Goal: Task Accomplishment & Management: Complete application form

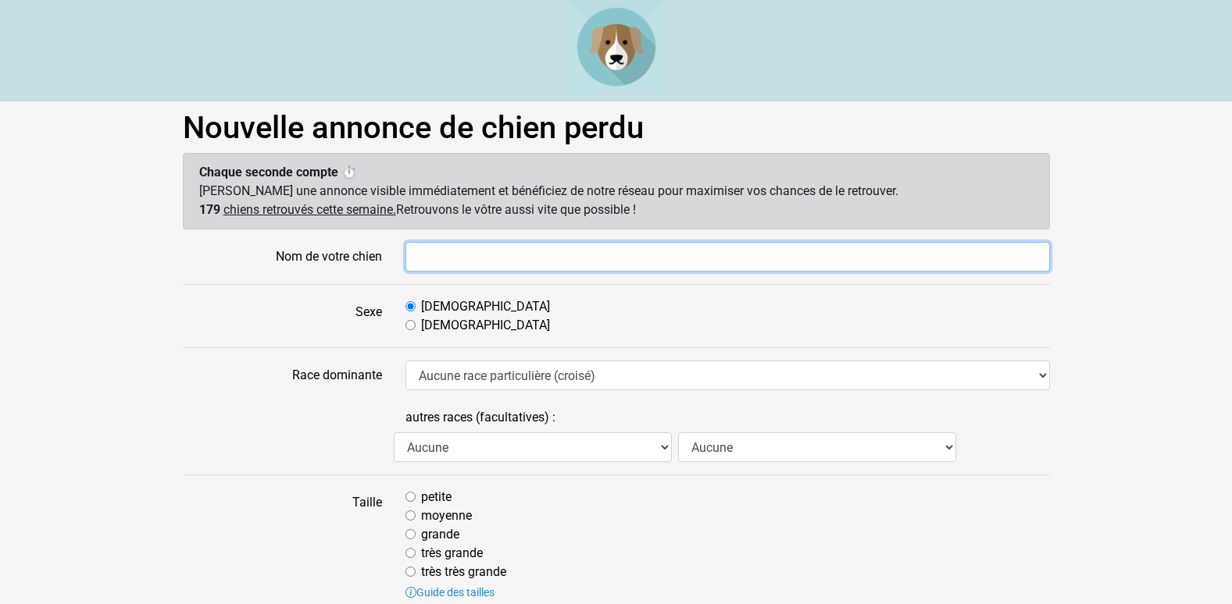
click at [533, 259] on input "Nom de votre chien" at bounding box center [727, 257] width 644 height 30
type input "Rocket"
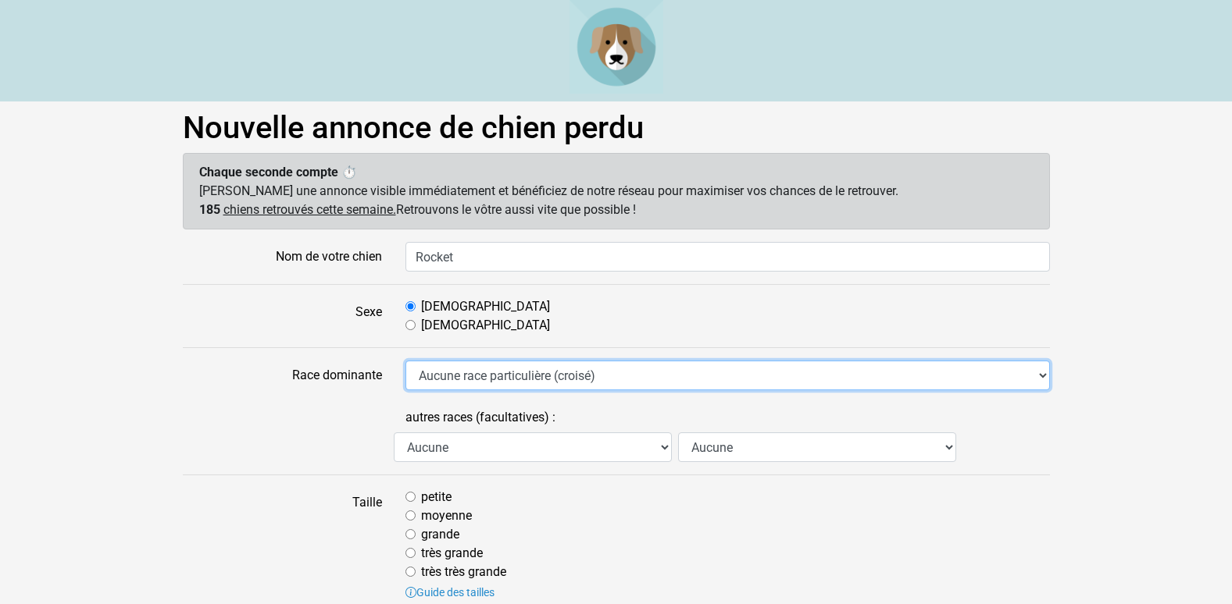
click at [554, 372] on select "Aucune race particulière (croisé) Affenpinscher Airedale Terrier Akita Akita Am…" at bounding box center [727, 376] width 644 height 30
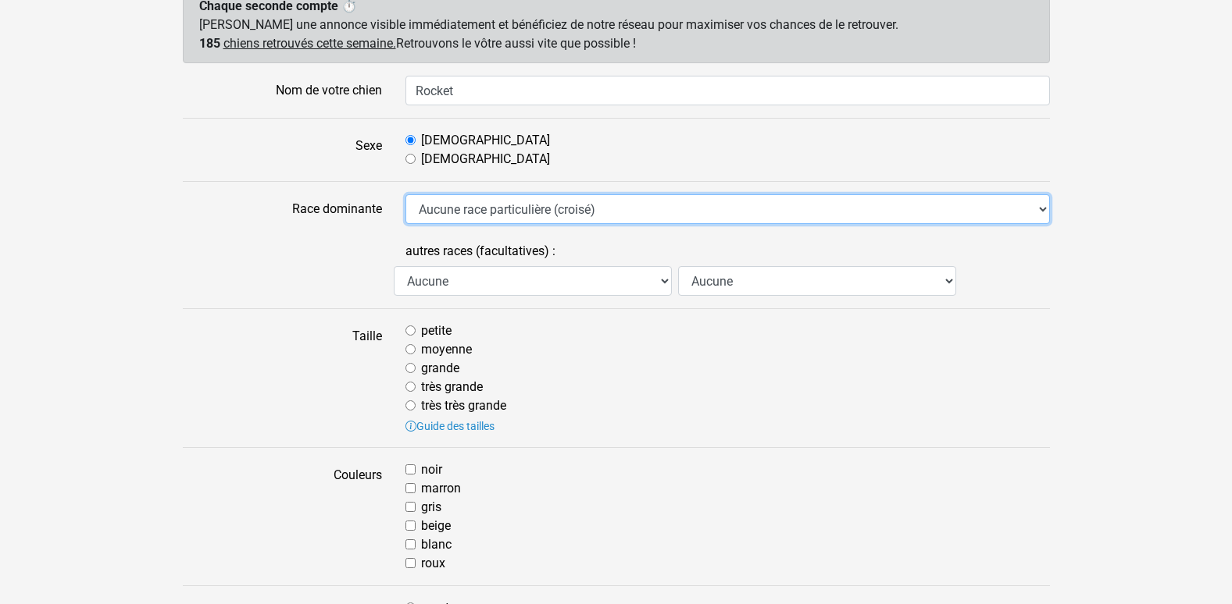
scroll to position [180, 0]
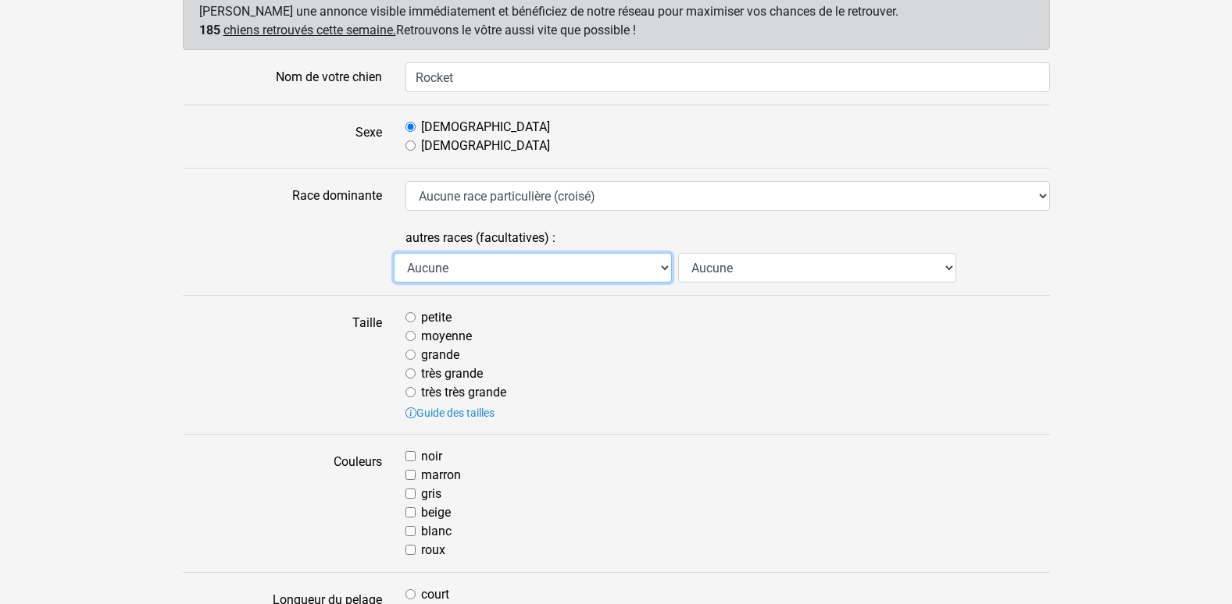
click at [662, 269] on select "Aucune Affenpinscher Airedale Terrier Akita Akita Américain Anglo Français de P…" at bounding box center [533, 268] width 278 height 30
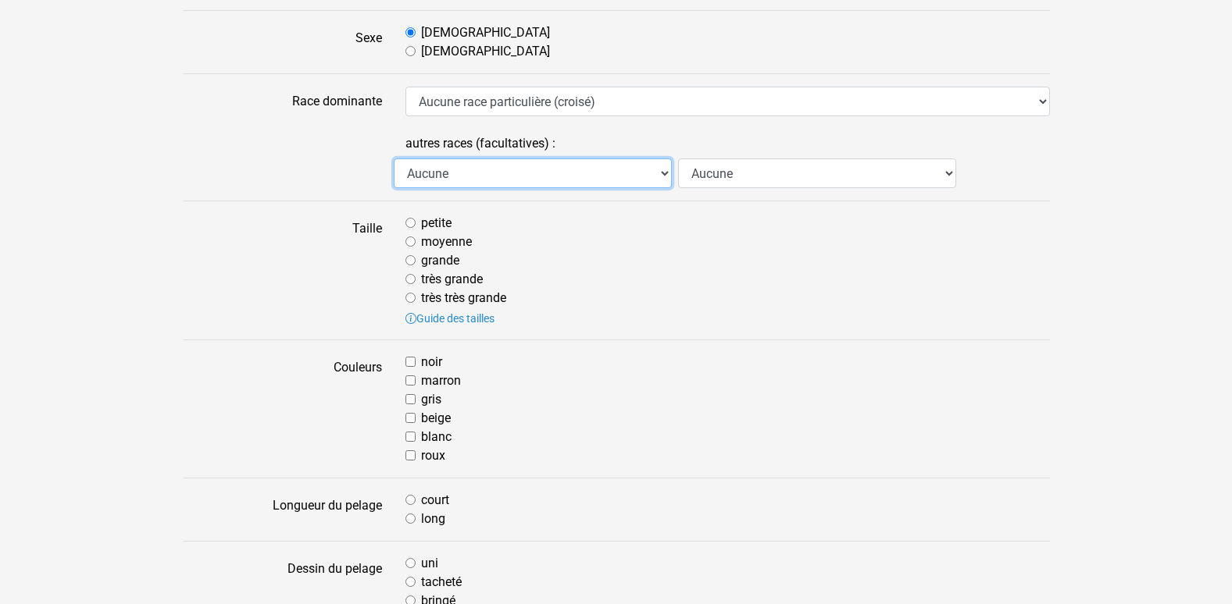
scroll to position [287, 0]
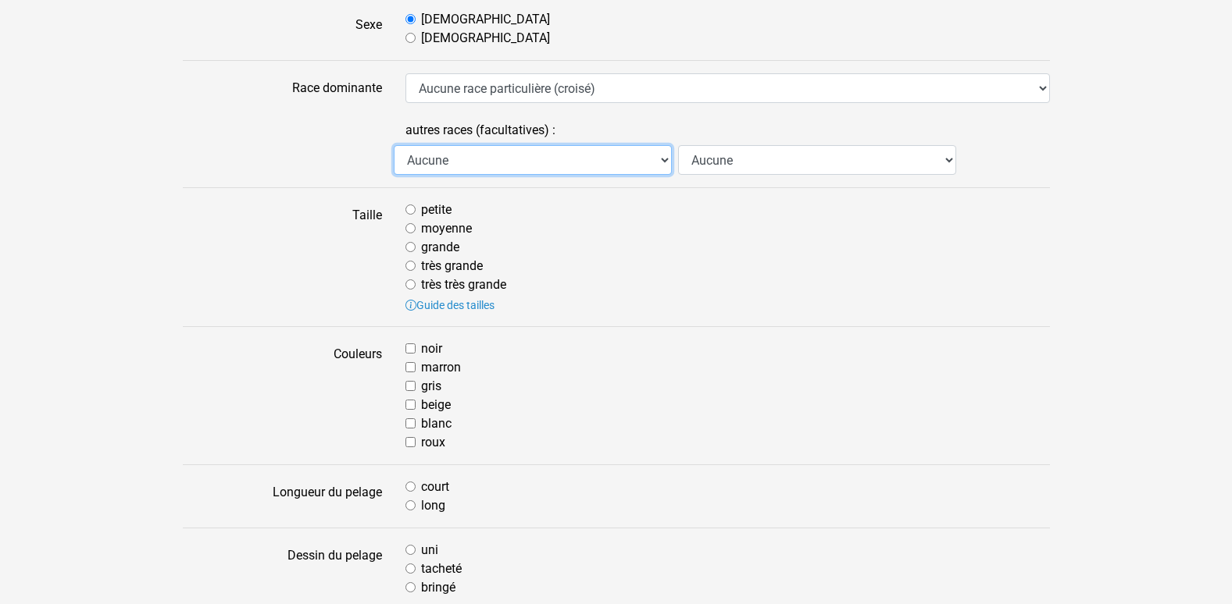
drag, startPoint x: 661, startPoint y: 154, endPoint x: 649, endPoint y: 160, distance: 13.3
click at [661, 154] on select "Aucune Affenpinscher Airedale Terrier Akita Akita Américain Anglo Français de P…" at bounding box center [533, 160] width 278 height 30
click at [583, 154] on select "Aucune Affenpinscher Airedale Terrier Akita Akita Américain Anglo Français de P…" at bounding box center [533, 160] width 278 height 30
click at [575, 166] on select "Aucune Affenpinscher Airedale Terrier Akita Akita Américain Anglo Français de P…" at bounding box center [533, 160] width 278 height 30
select select "56"
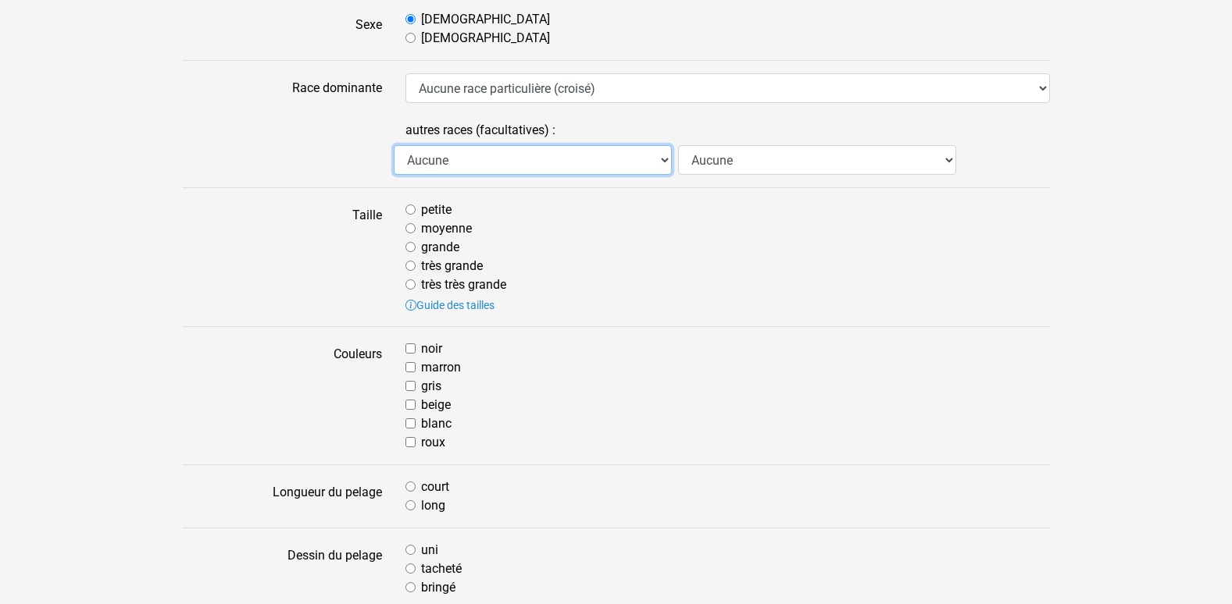
click at [394, 145] on select "Aucune Affenpinscher Airedale Terrier Akita Akita Américain Anglo Français de P…" at bounding box center [533, 160] width 278 height 30
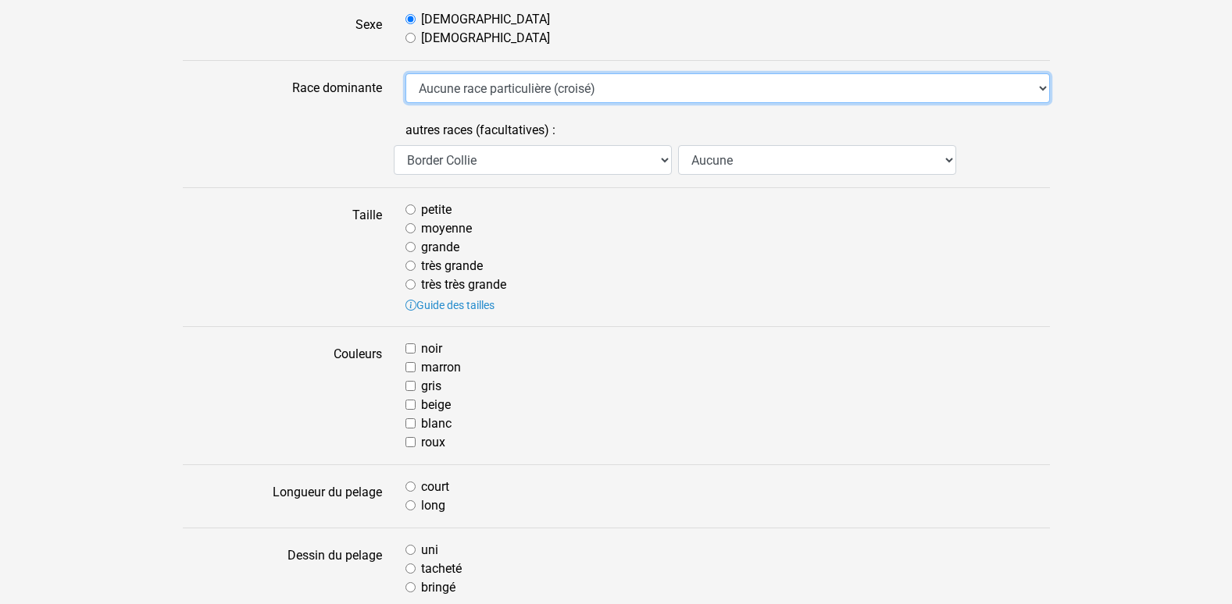
click at [1046, 88] on select "Aucune race particulière (croisé) Affenpinscher Airedale Terrier Akita Akita Am…" at bounding box center [727, 88] width 644 height 30
click at [405, 73] on select "Aucune race particulière (croisé) Affenpinscher Airedale Terrier Akita Akita Am…" at bounding box center [727, 88] width 644 height 30
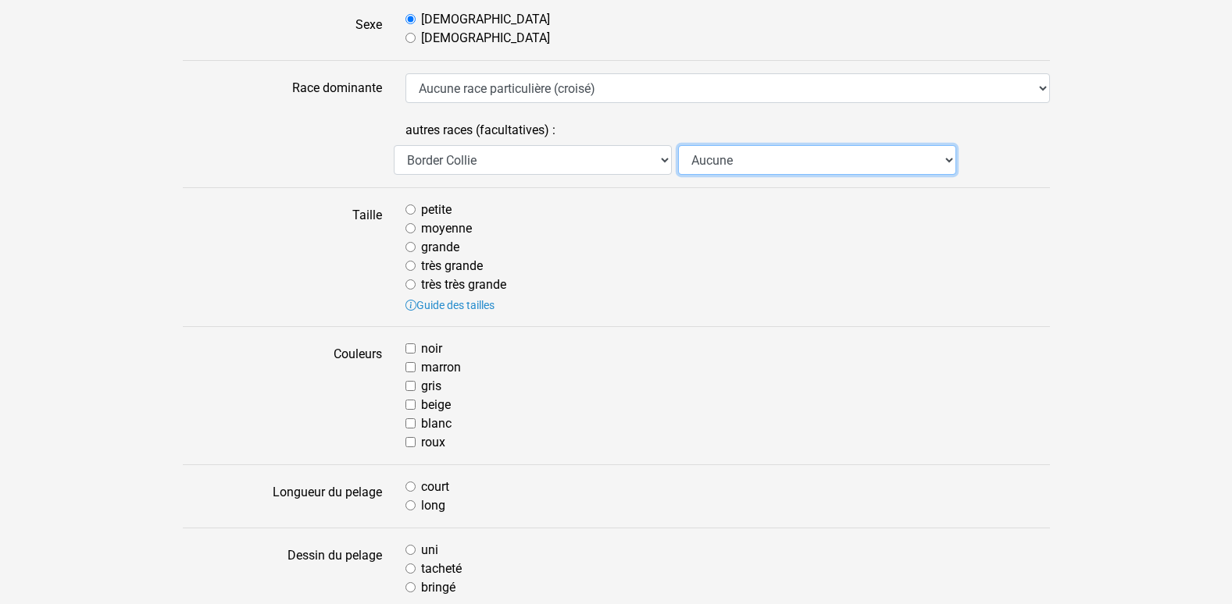
click at [948, 159] on select "Aucune Affenpinscher Airedale Terrier Akita Akita Américain Anglo Français de P…" at bounding box center [817, 160] width 278 height 30
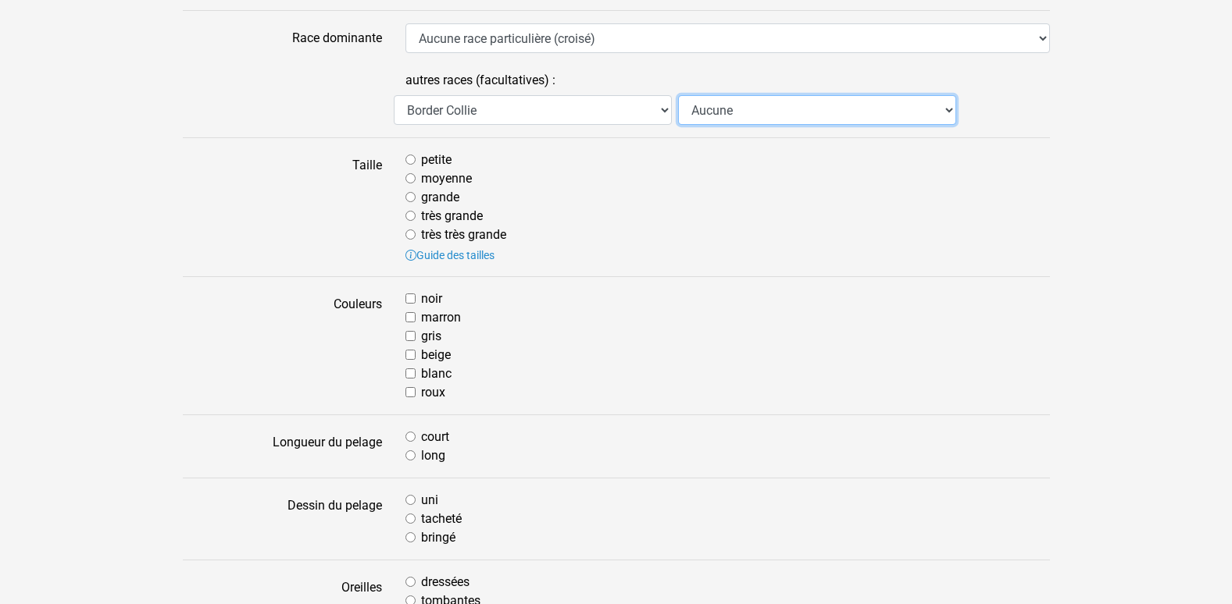
scroll to position [380, 0]
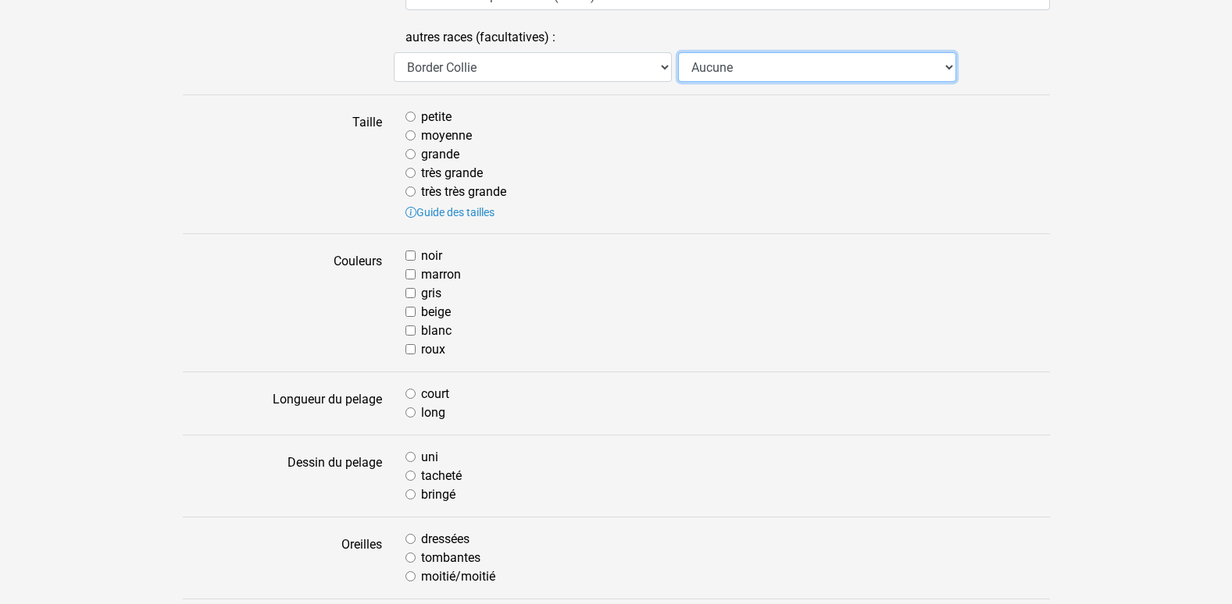
click at [947, 64] on select "Aucune Affenpinscher Airedale Terrier Akita Akita Américain Anglo Français de P…" at bounding box center [817, 67] width 278 height 30
select select "24"
click at [678, 52] on select "Aucune Affenpinscher Airedale Terrier Akita Akita Américain Anglo Français de P…" at bounding box center [817, 67] width 278 height 30
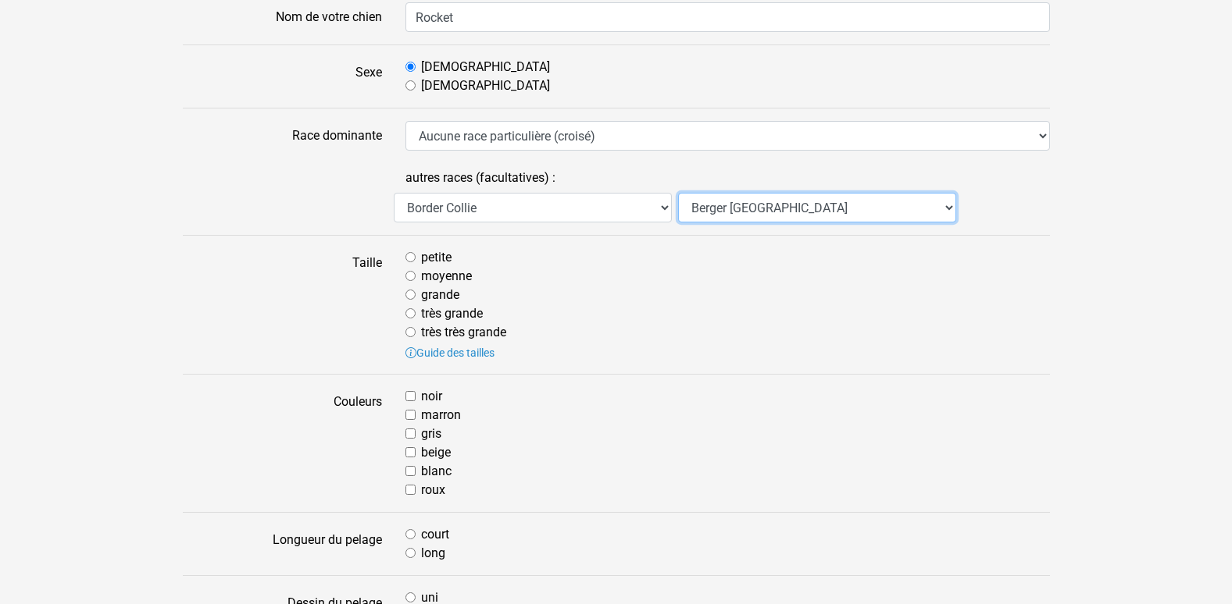
scroll to position [243, 0]
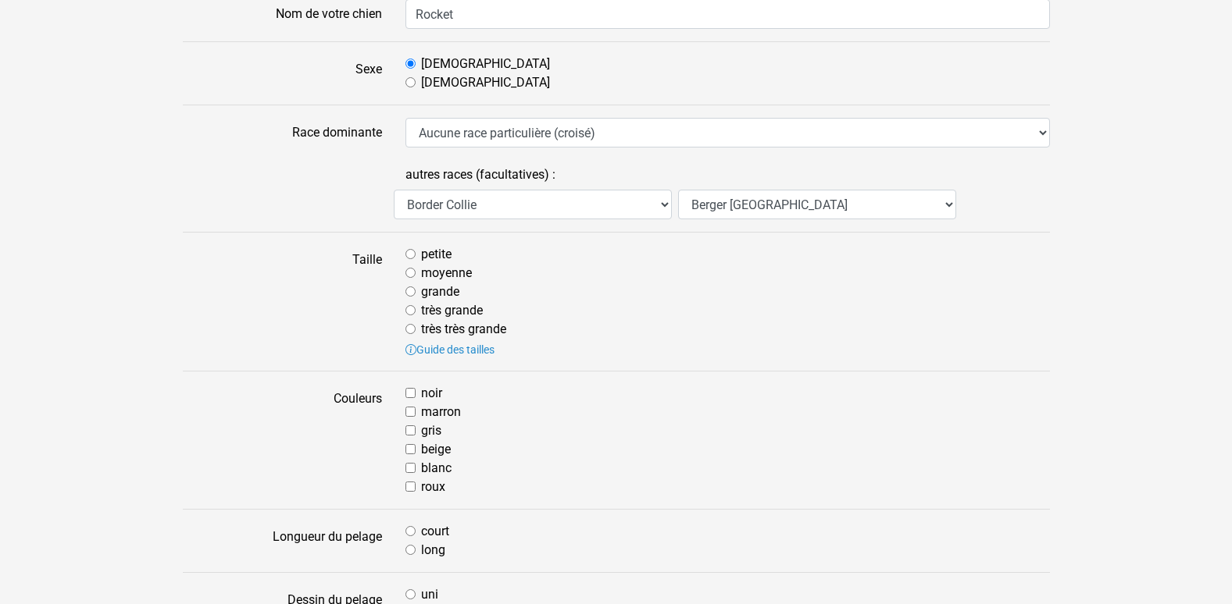
click at [411, 273] on input "moyenne" at bounding box center [410, 273] width 10 height 10
radio input "true"
click at [406, 393] on input "noir" at bounding box center [410, 393] width 10 height 10
checkbox input "true"
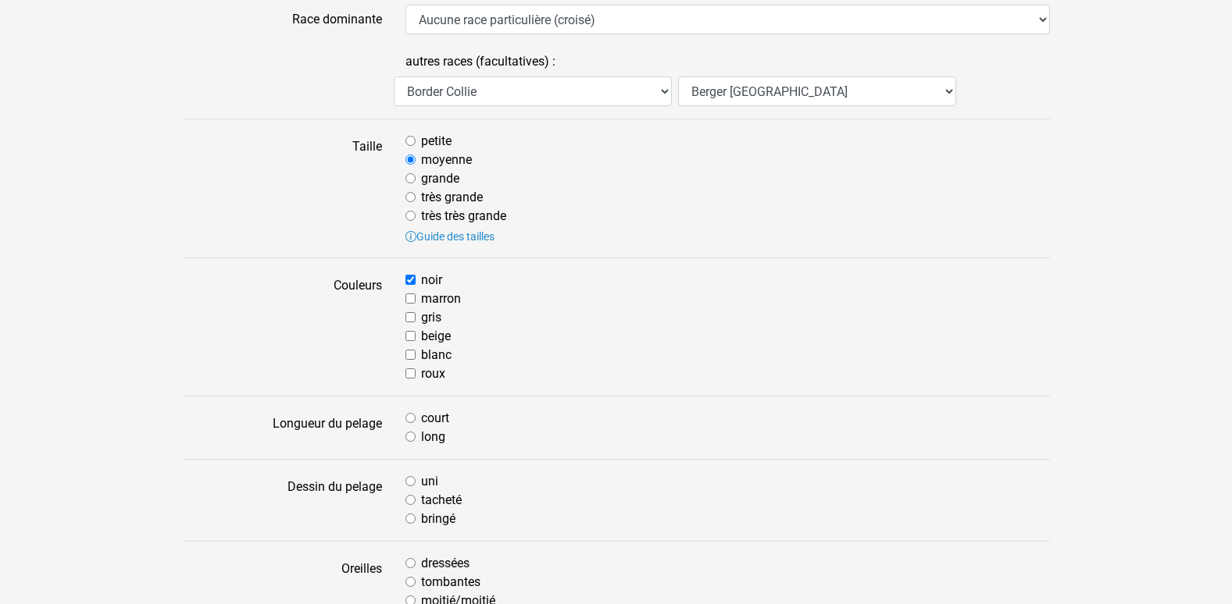
scroll to position [364, 0]
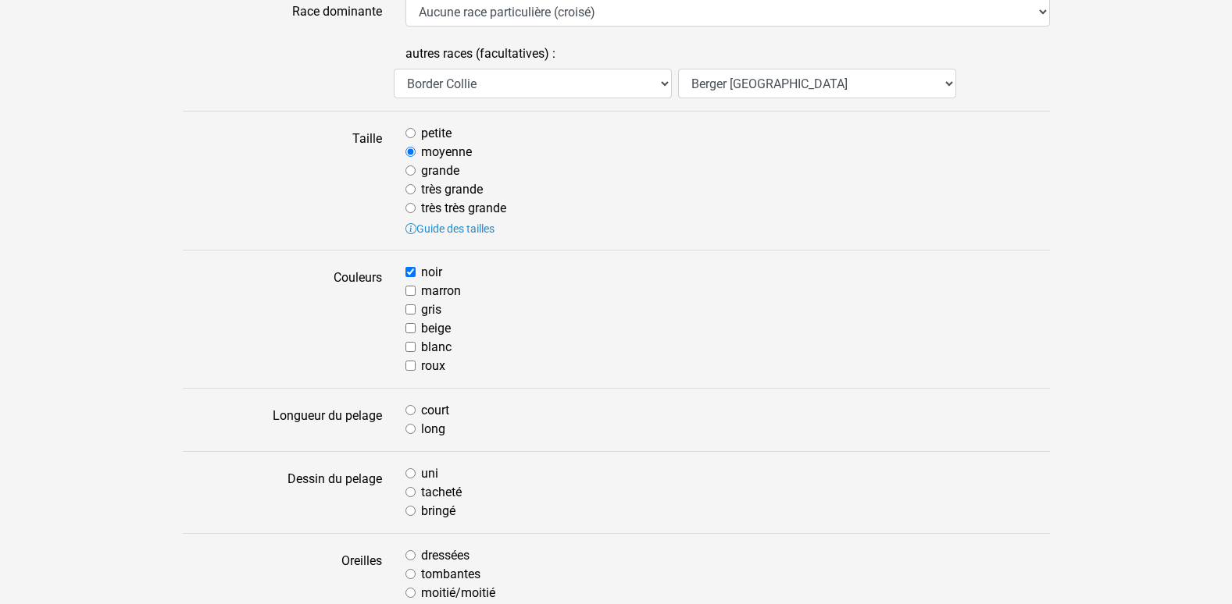
click at [414, 494] on input "tacheté" at bounding box center [410, 492] width 10 height 10
radio input "true"
click at [410, 471] on input "uni" at bounding box center [410, 474] width 10 height 10
radio input "true"
click at [410, 408] on input "court" at bounding box center [410, 410] width 10 height 10
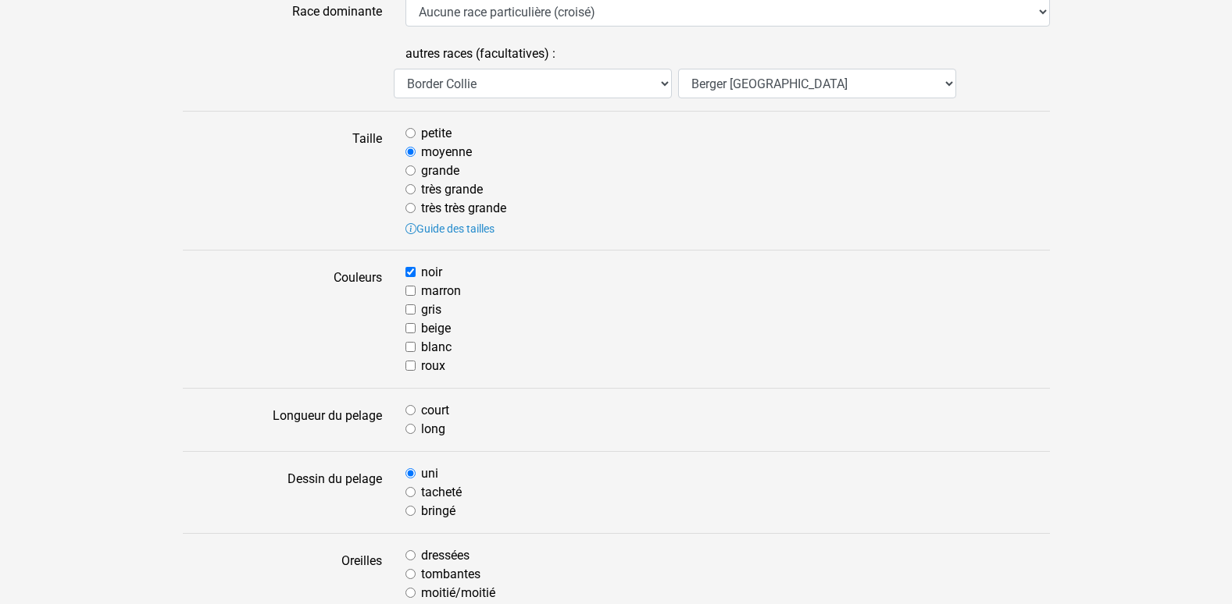
radio input "true"
click at [412, 594] on input "moitié/moitié" at bounding box center [410, 593] width 10 height 10
radio input "true"
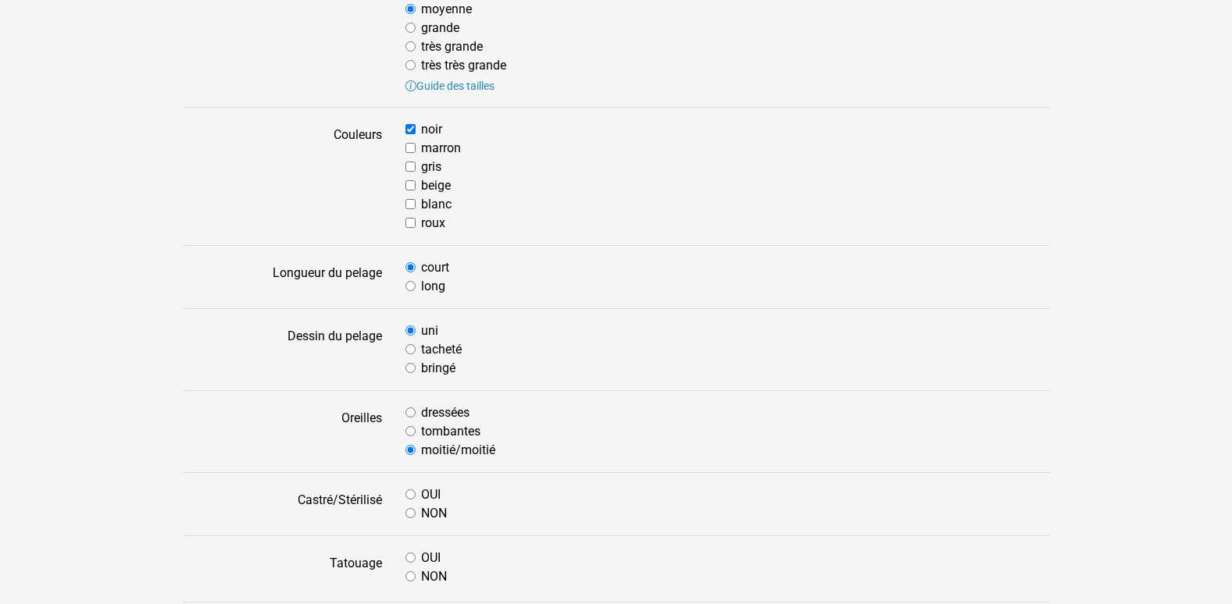
scroll to position [559, 0]
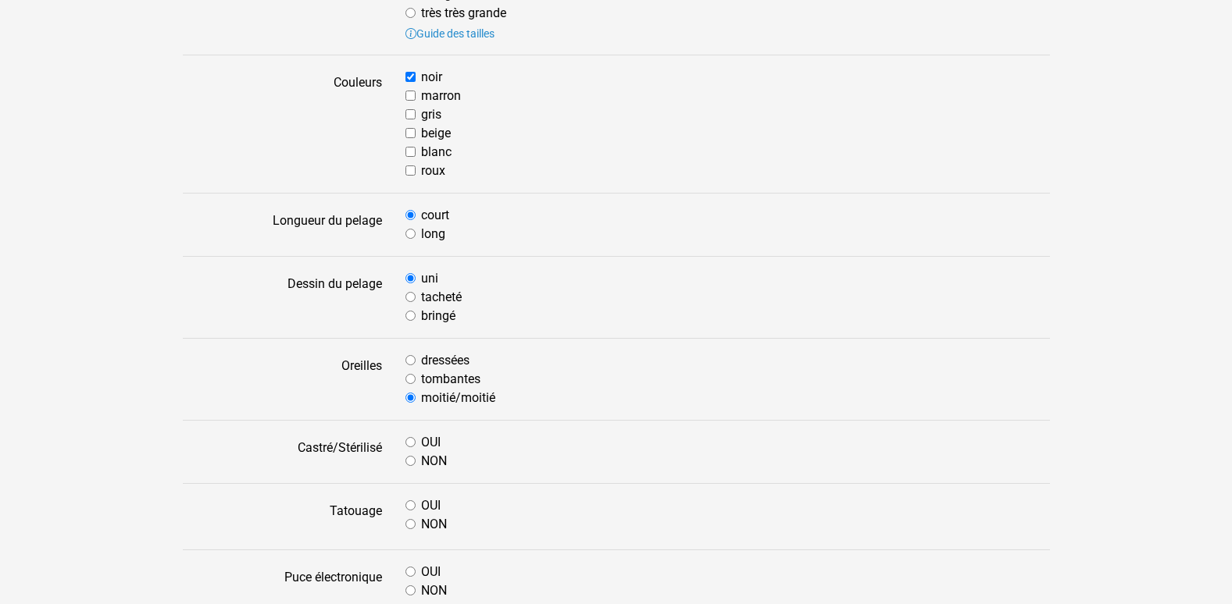
click at [410, 446] on input "OUI" at bounding box center [410, 442] width 10 height 10
radio input "true"
click at [411, 505] on input "OUI" at bounding box center [410, 506] width 10 height 10
radio input "true"
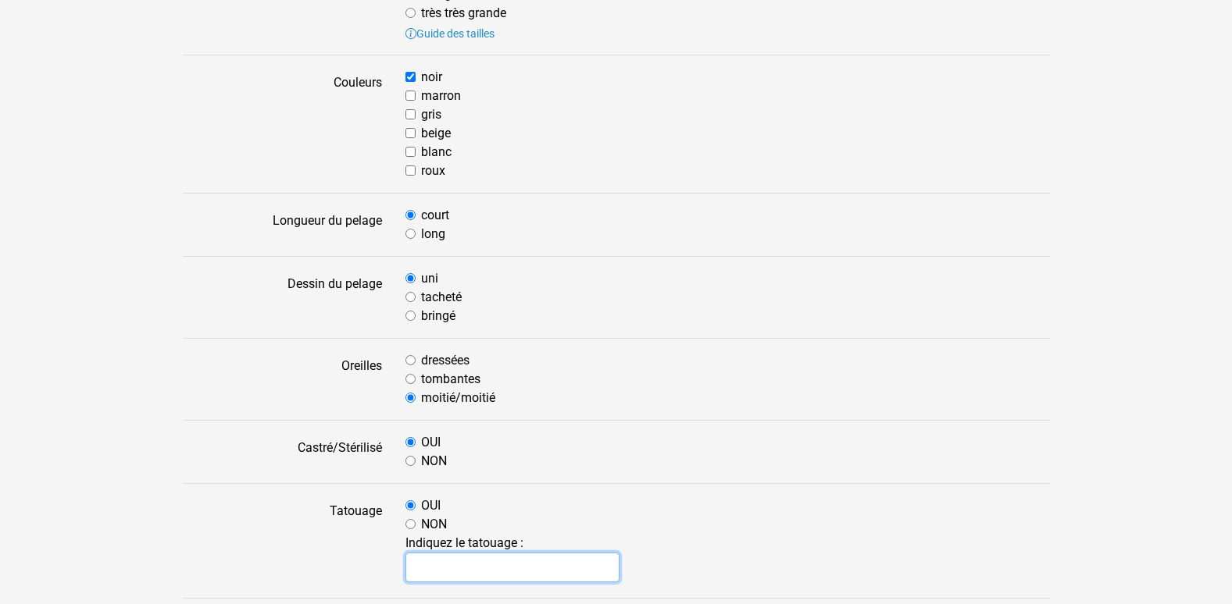
click at [492, 570] on input "text" at bounding box center [512, 568] width 215 height 30
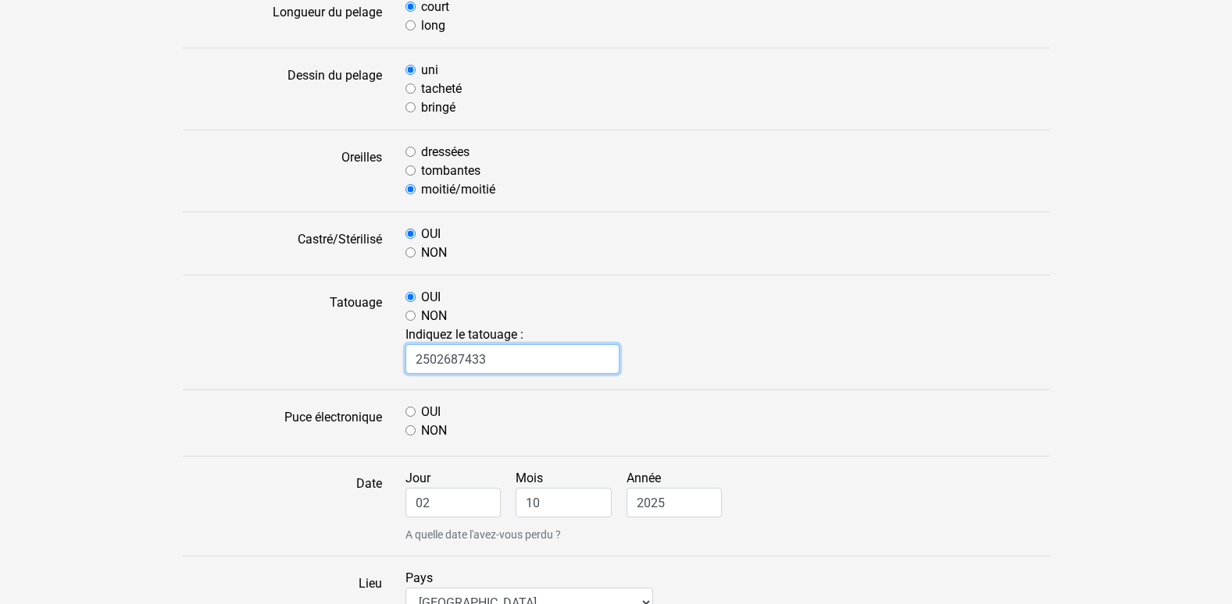
scroll to position [805, 0]
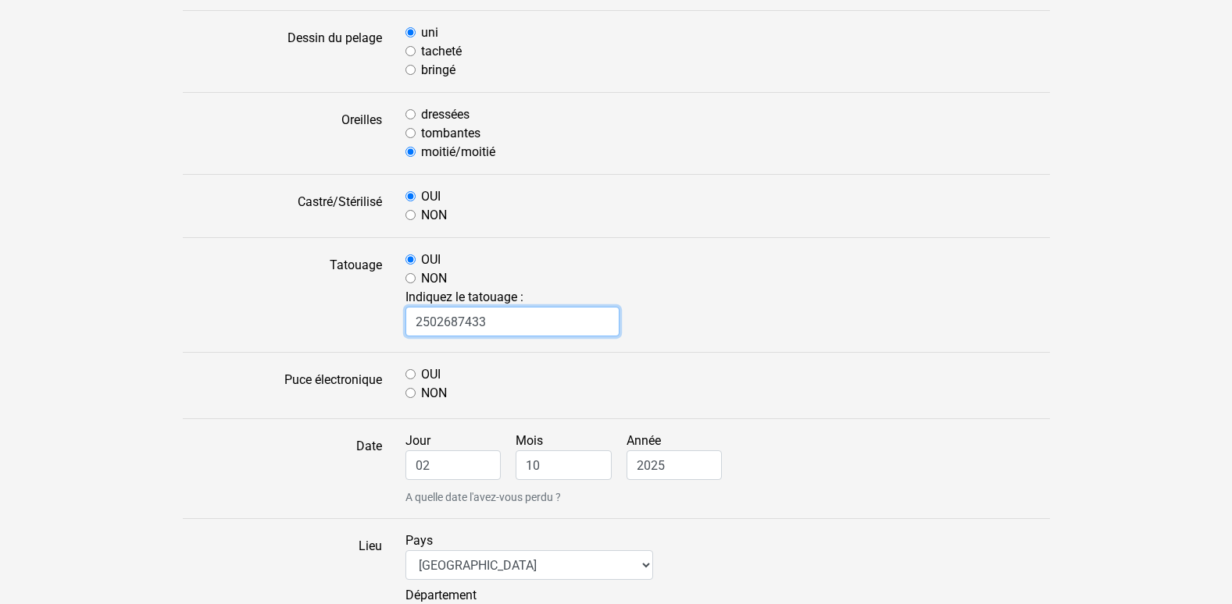
type input "2502687433"
click at [414, 374] on input "OUI" at bounding box center [410, 374] width 10 height 10
radio input "true"
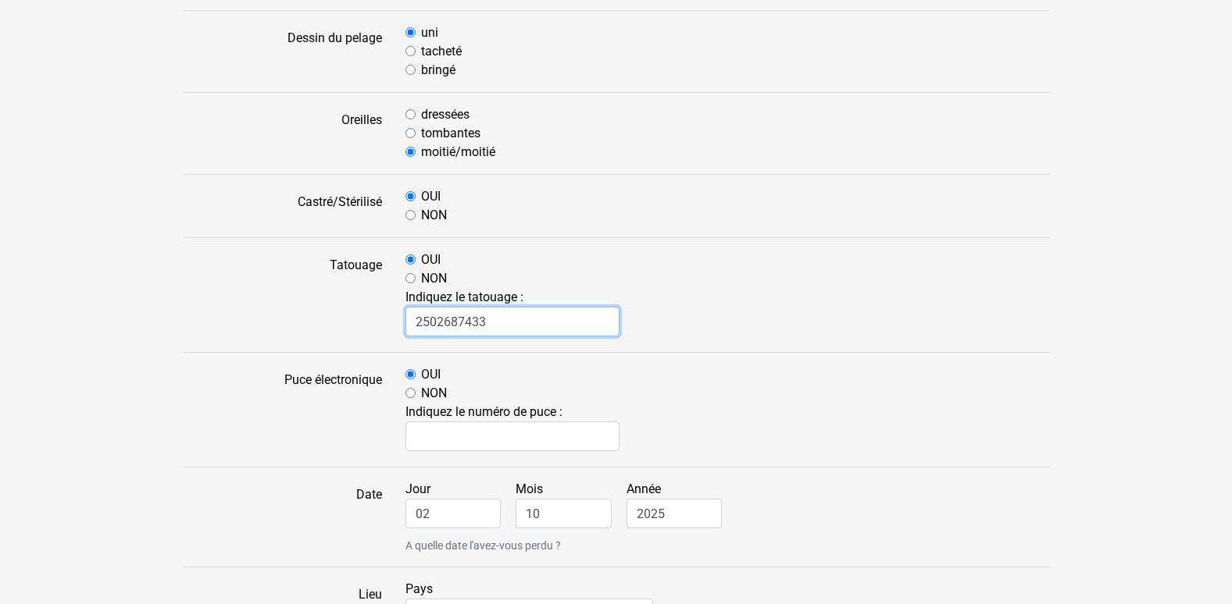
click at [522, 328] on input "2502687433" at bounding box center [512, 322] width 215 height 30
type input "2"
click at [406, 277] on input "NON" at bounding box center [410, 278] width 10 height 10
radio input "true"
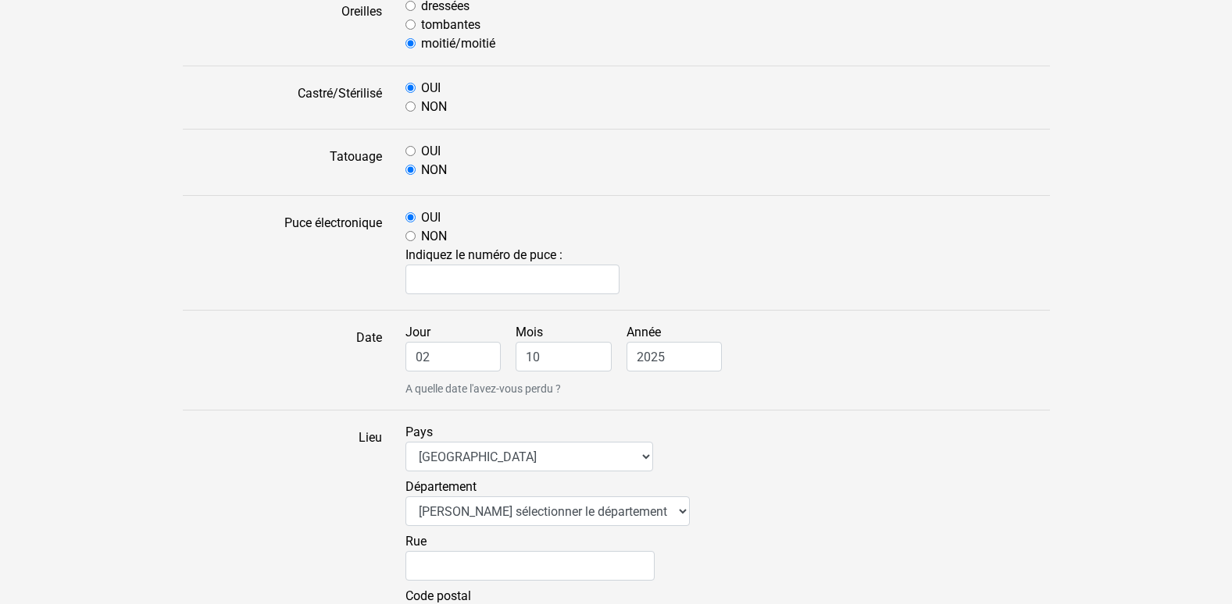
scroll to position [916, 0]
click at [512, 280] on input "text" at bounding box center [512, 277] width 215 height 30
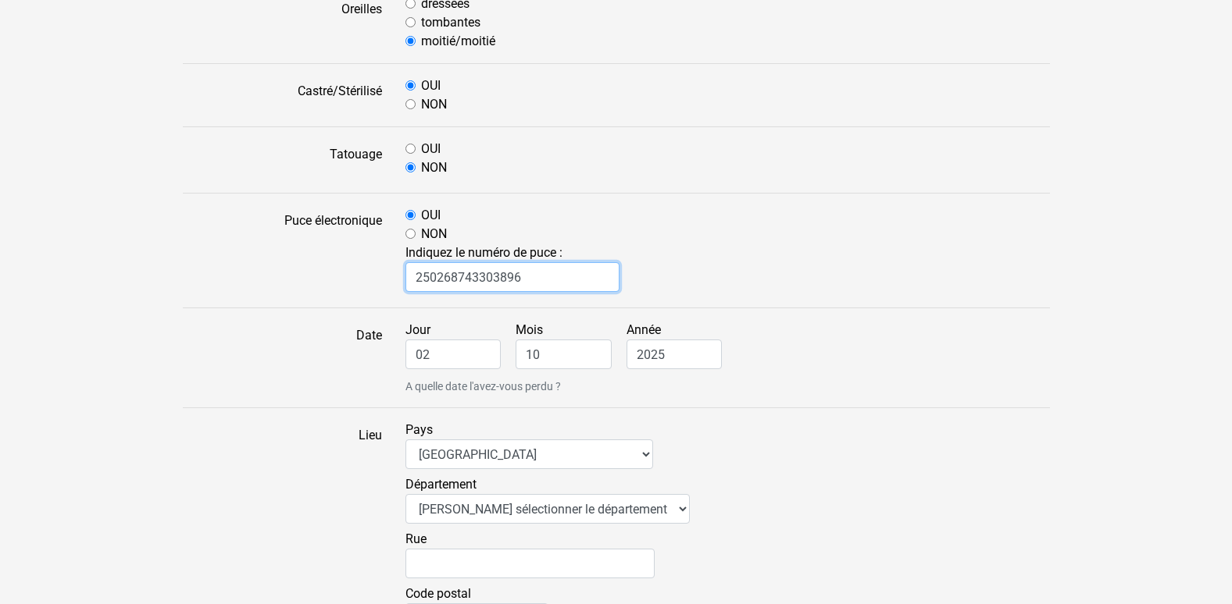
type input "250268743303896"
click at [481, 358] on input "02" at bounding box center [453, 355] width 96 height 30
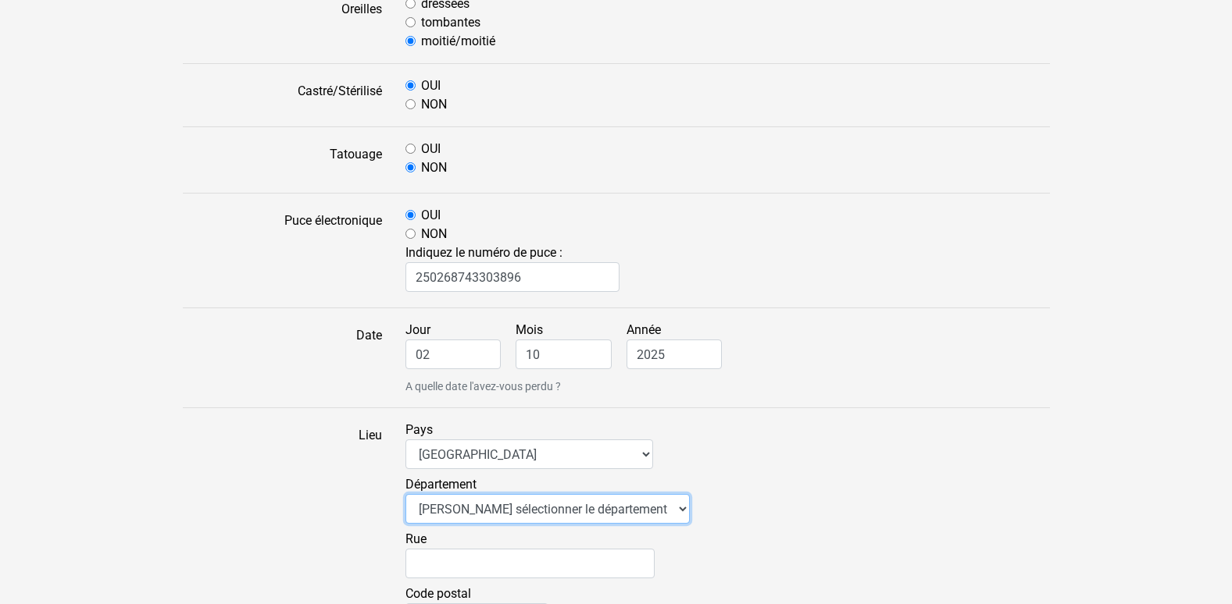
click at [640, 505] on select "Veuillez sélectionner le département 01 - Ain 02 - Aisne 03 - Allier 04 - Alpes…" at bounding box center [547, 509] width 284 height 30
select select "22"
click at [405, 494] on select "Veuillez sélectionner le département 01 - Ain 02 - Aisne 03 - Allier 04 - Alpes…" at bounding box center [547, 509] width 284 height 30
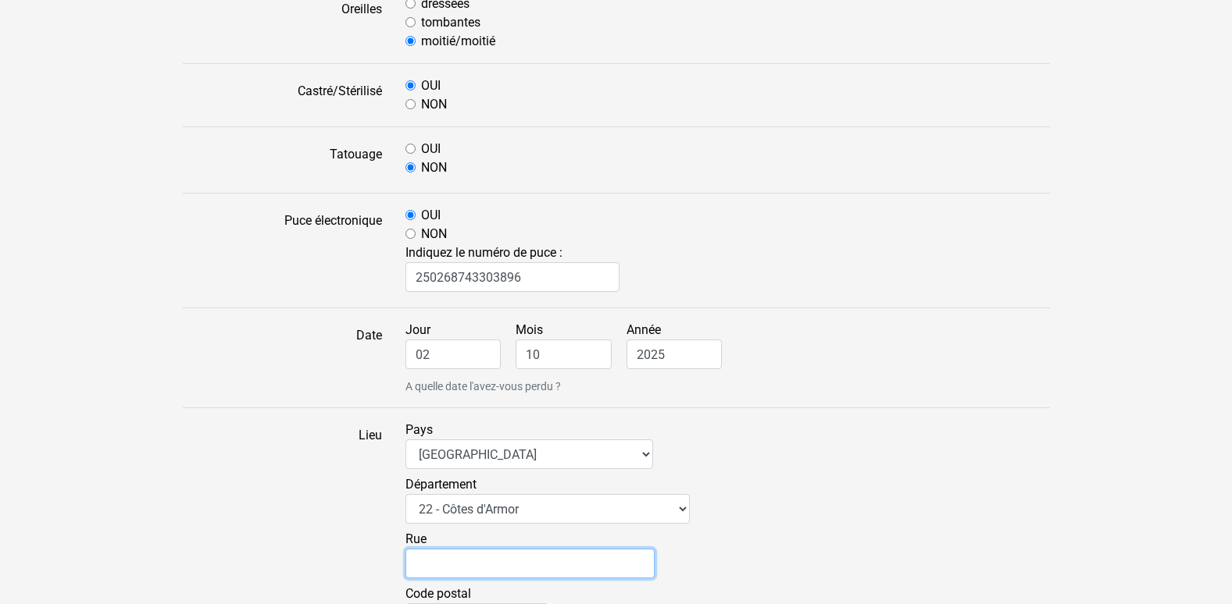
click at [533, 564] on input "Rue" at bounding box center [529, 564] width 249 height 30
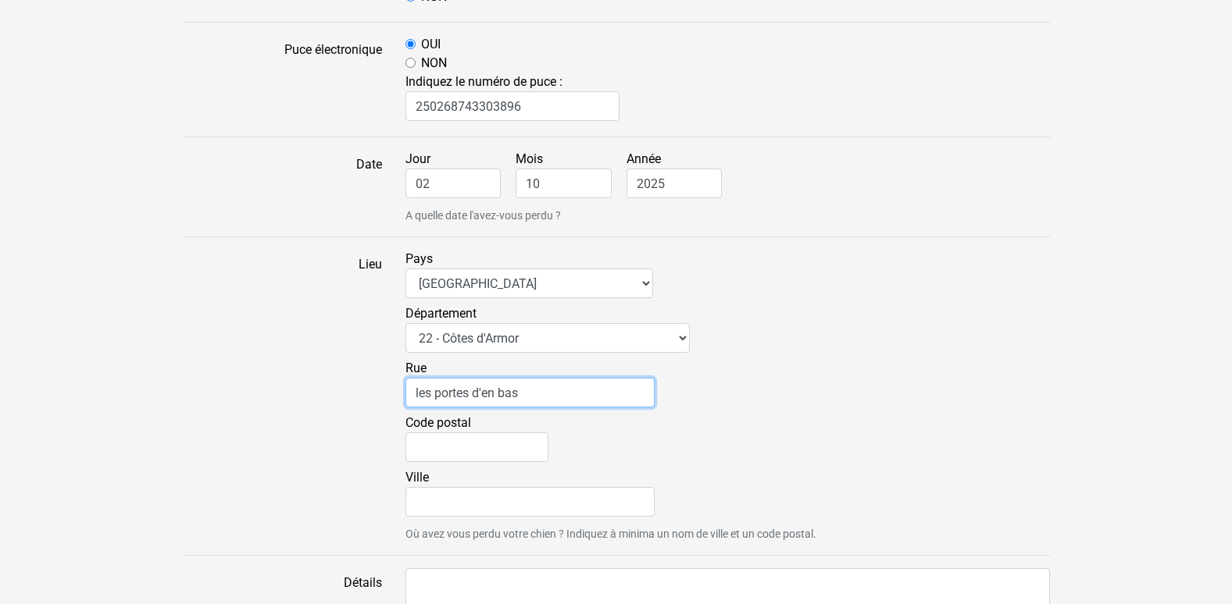
scroll to position [1089, 0]
type input "les portes d'en bas"
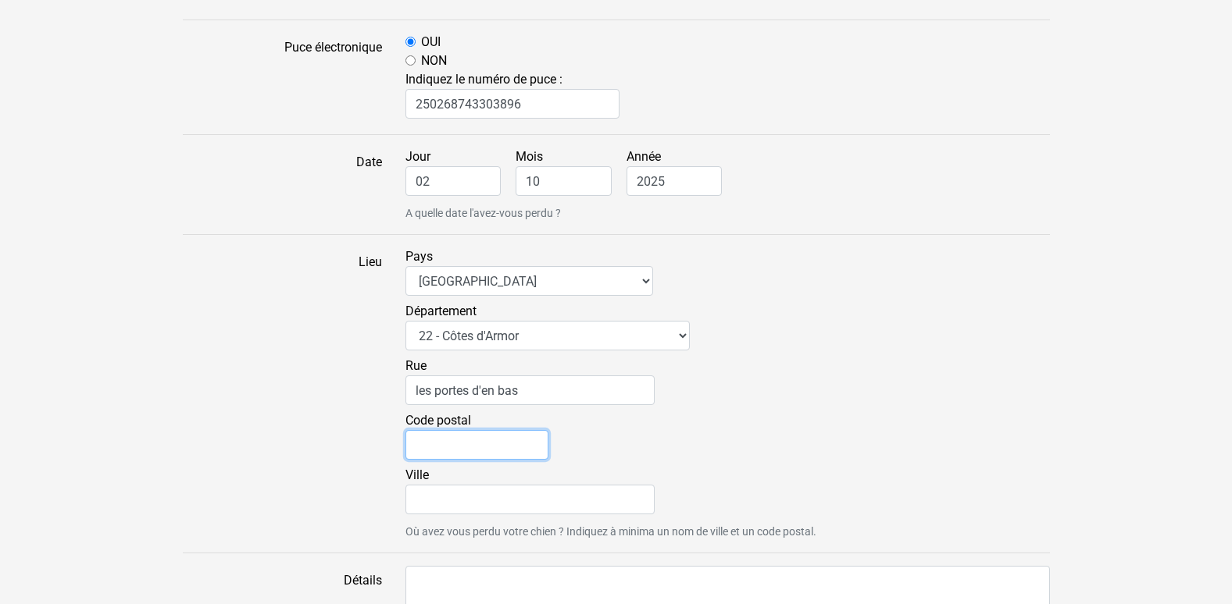
click at [506, 441] on input "Code postal" at bounding box center [476, 445] width 143 height 30
type input "22960"
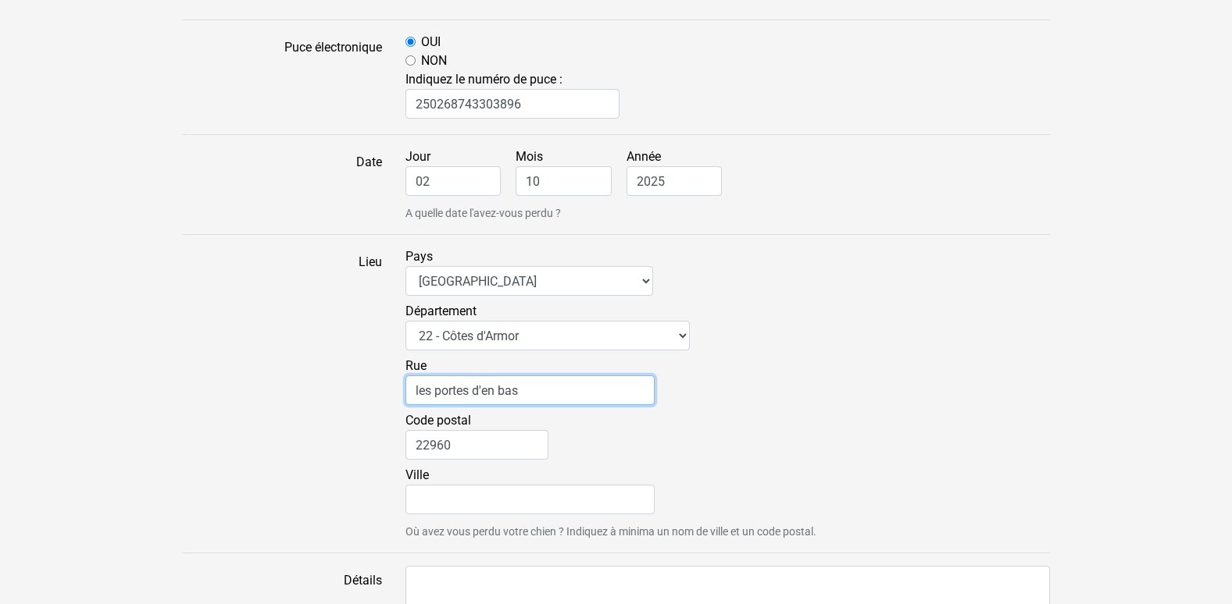
click at [415, 387] on input "les portes d'en bas" at bounding box center [529, 391] width 249 height 30
type input "7 les portes d'en bas"
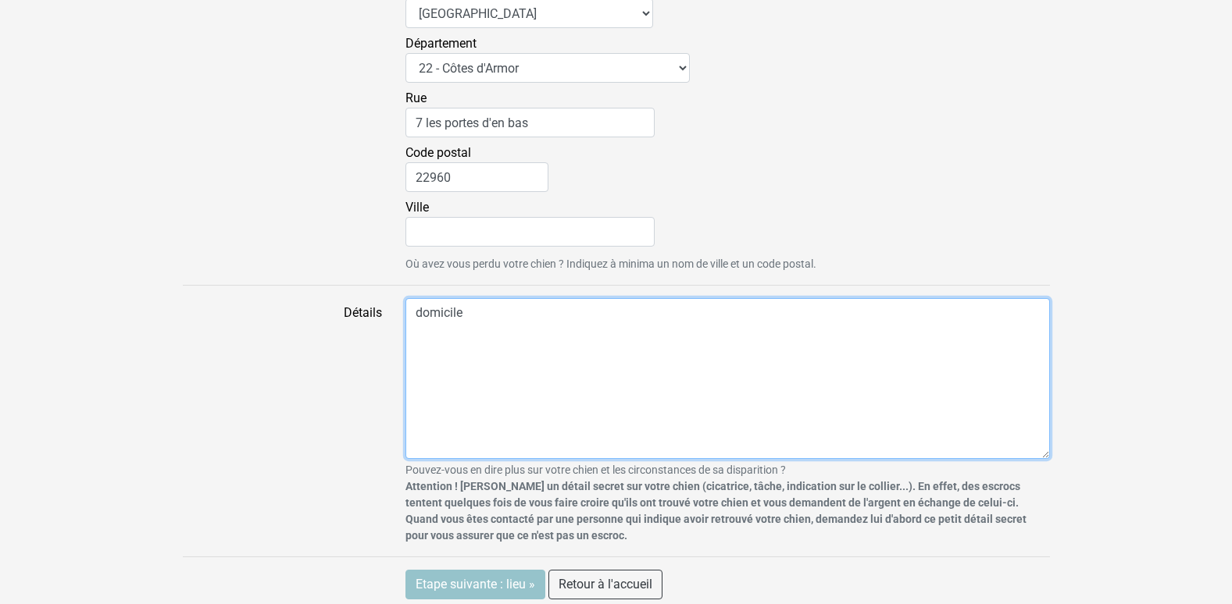
scroll to position [1365, 0]
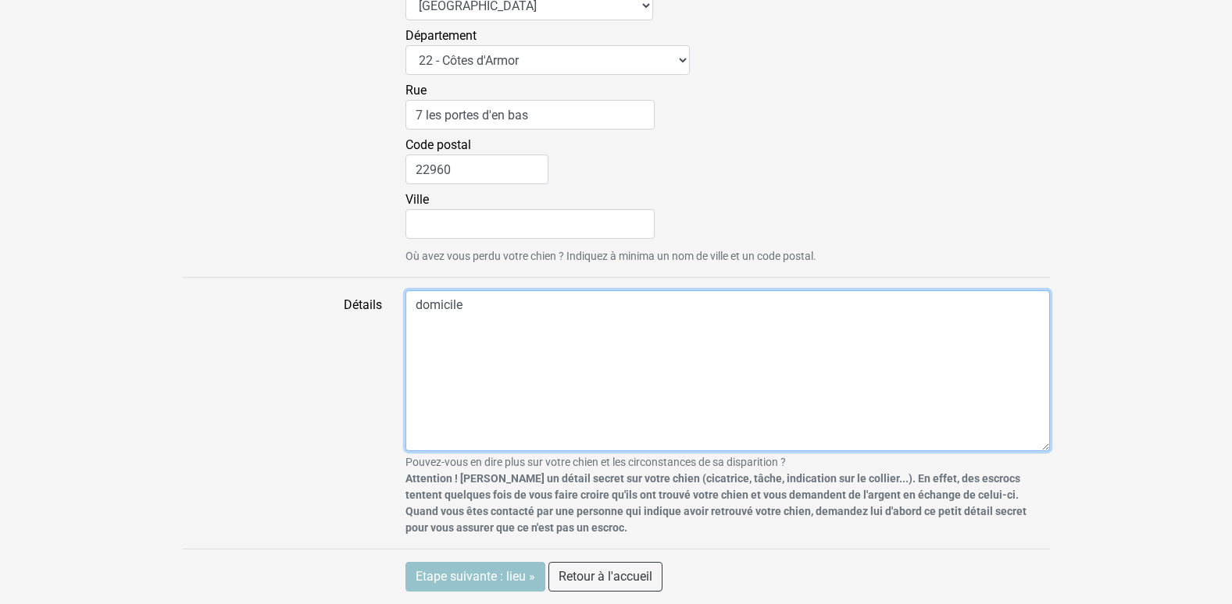
type textarea "domicile"
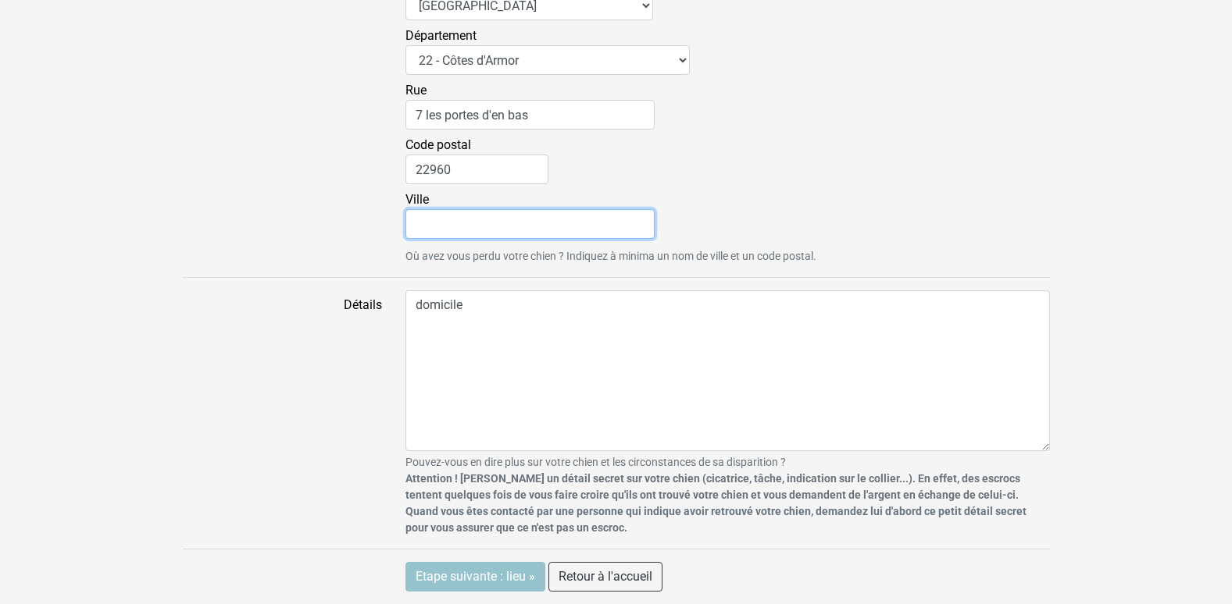
click at [578, 222] on input "Ville" at bounding box center [529, 224] width 249 height 30
type input "pledran"
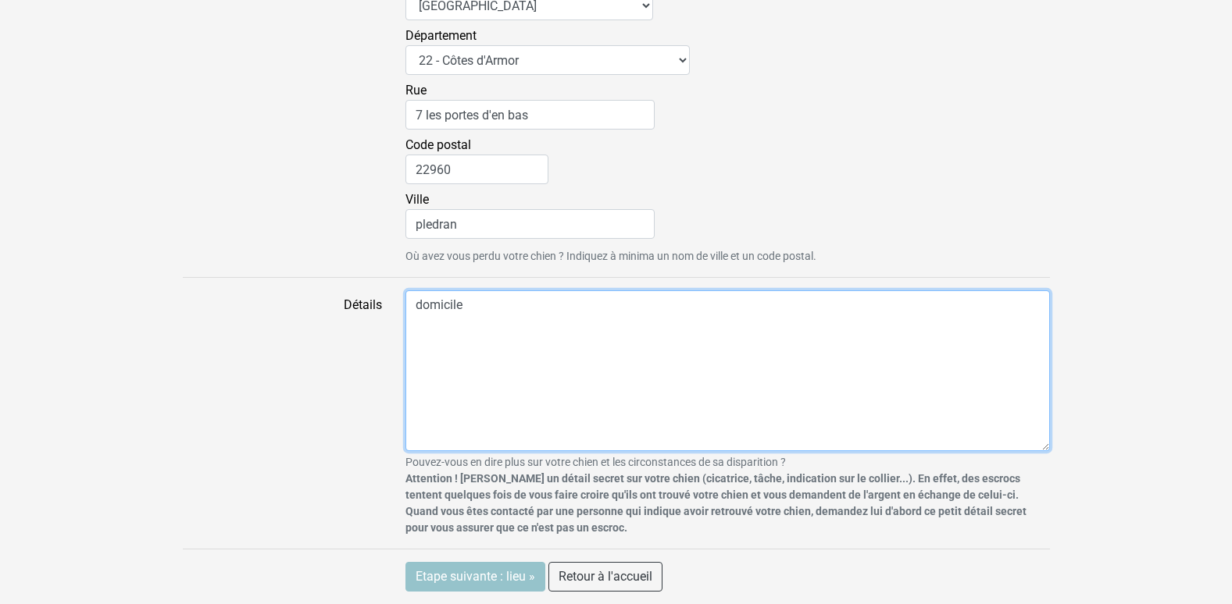
click at [529, 317] on textarea "domicile" at bounding box center [727, 371] width 644 height 161
type textarea "d"
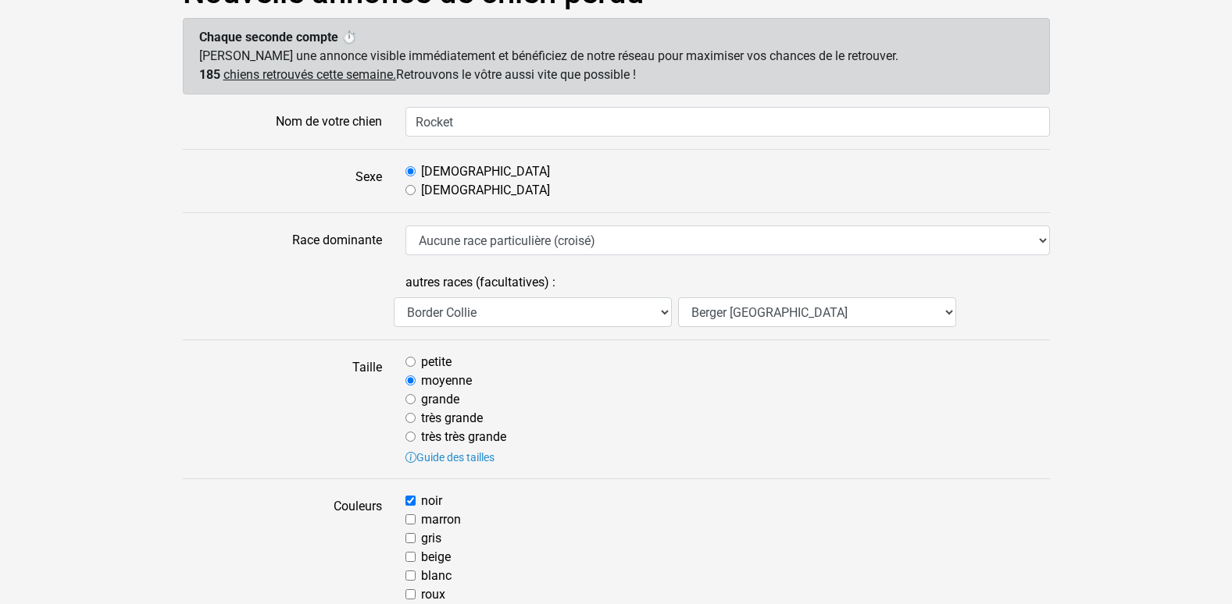
scroll to position [127, 0]
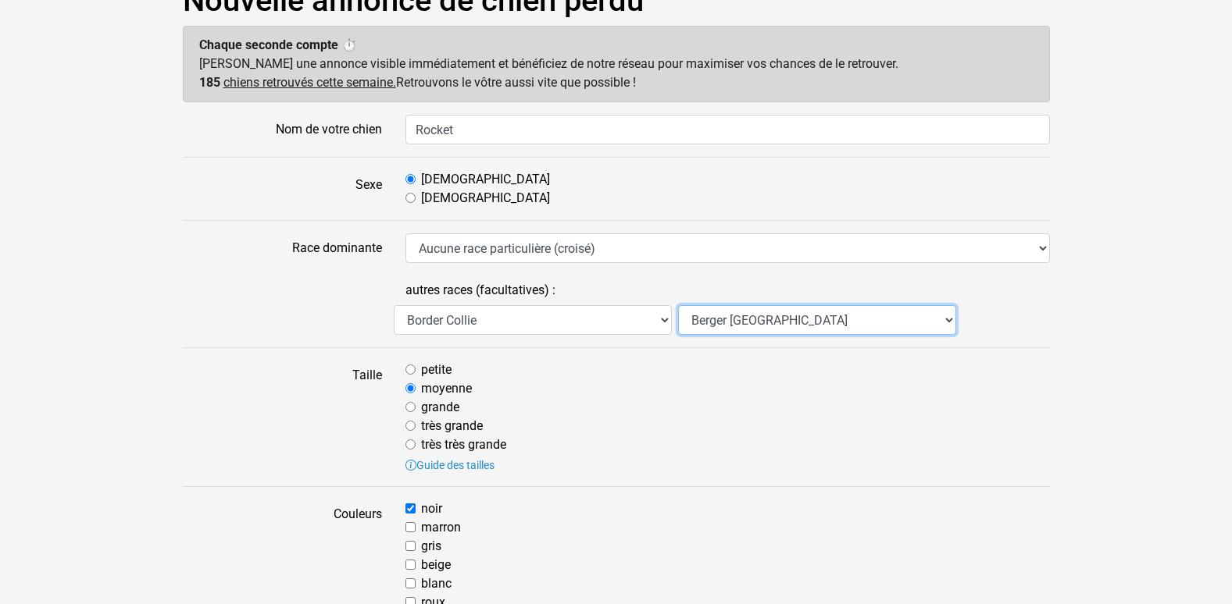
click at [945, 318] on select "Aucune Affenpinscher Airedale Terrier Akita Akita Américain Anglo Français de P…" at bounding box center [817, 320] width 278 height 30
click at [665, 318] on select "Aucune Affenpinscher Airedale Terrier Akita Akita Américain Anglo Français de P…" at bounding box center [533, 320] width 278 height 30
click at [817, 318] on select "Aucune Affenpinscher Airedale Terrier Akita Akita Américain Anglo Français de P…" at bounding box center [817, 320] width 278 height 30
click at [778, 322] on select "Aucune Affenpinscher Airedale Terrier Akita Akita Américain Anglo Français de P…" at bounding box center [817, 320] width 278 height 30
click at [947, 319] on select "Aucune Affenpinscher Airedale Terrier Akita Akita Américain Anglo Français de P…" at bounding box center [817, 320] width 278 height 30
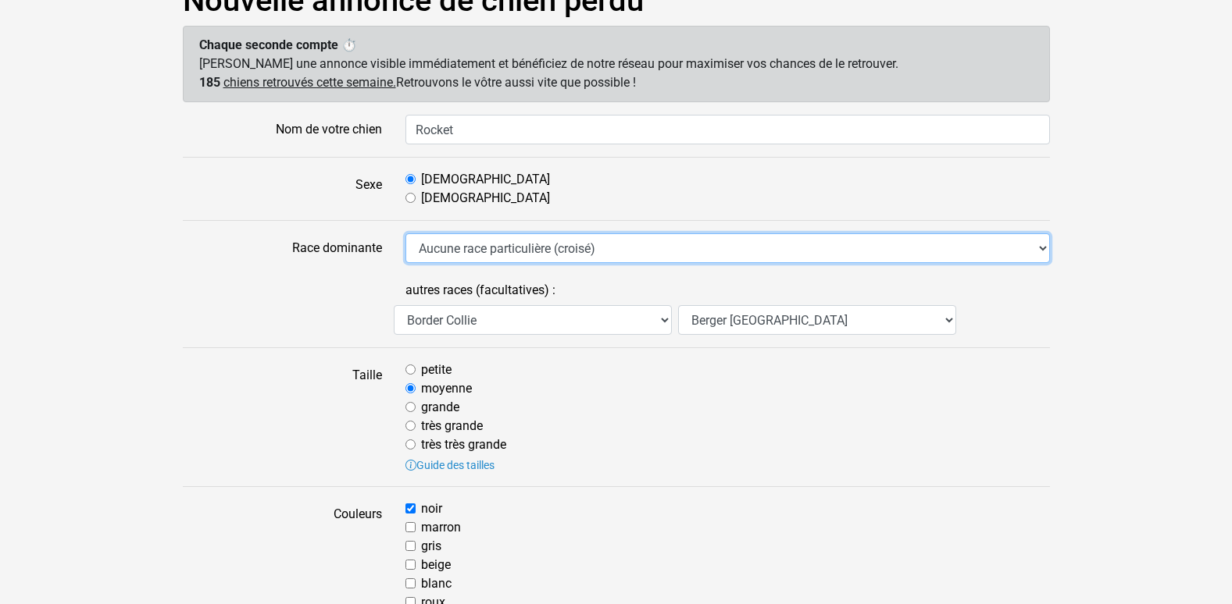
click at [1047, 244] on select "Aucune race particulière (croisé) Affenpinscher Airedale Terrier Akita Akita Am…" at bounding box center [727, 249] width 644 height 30
click at [1038, 245] on select "Aucune race particulière (croisé) Affenpinscher Airedale Terrier Akita Akita Am…" at bounding box center [727, 249] width 644 height 30
click at [718, 244] on select "Aucune race particulière (croisé) Affenpinscher Airedale Terrier Akita Akita Am…" at bounding box center [727, 249] width 644 height 30
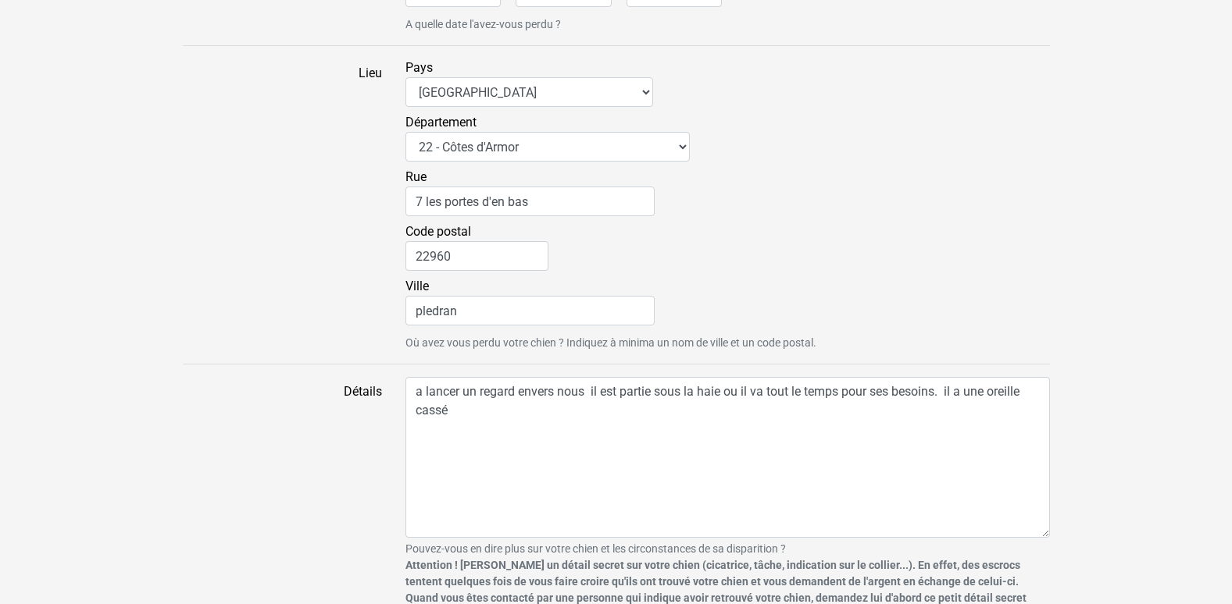
scroll to position [1319, 0]
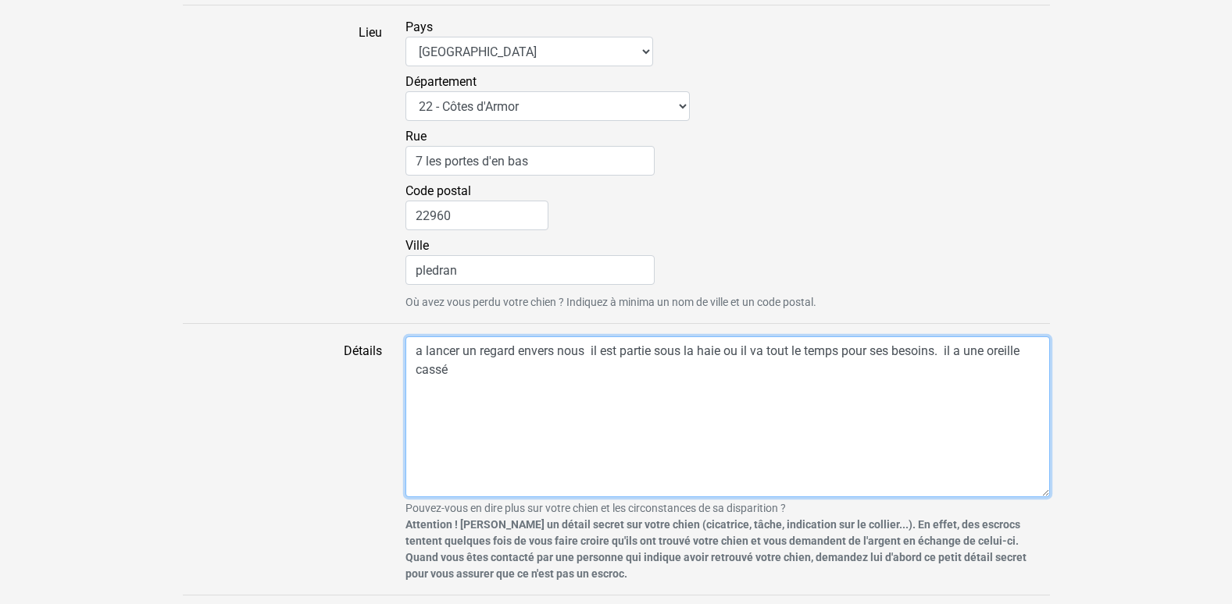
click at [480, 374] on textarea "a lancer un regard envers nous il est partie sous la haie ou il va tout le temp…" at bounding box center [727, 417] width 644 height 161
drag, startPoint x: 473, startPoint y: 360, endPoint x: 584, endPoint y: 424, distance: 128.1
click at [584, 423] on textarea "a lancer un regard envers nous il est partie sous la haie ou il va tout le temp…" at bounding box center [727, 417] width 644 height 161
click at [875, 379] on textarea "a lancer un regard envers nous il est partie sous la haie ou il va tout le temp…" at bounding box center [727, 417] width 644 height 161
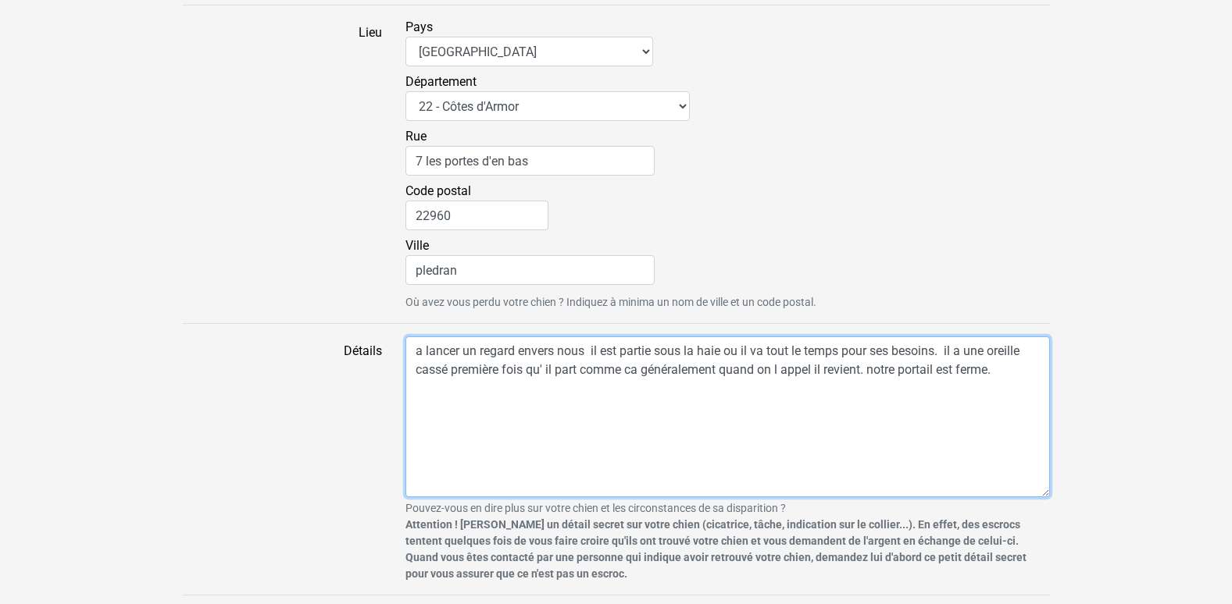
scroll to position [1365, 0]
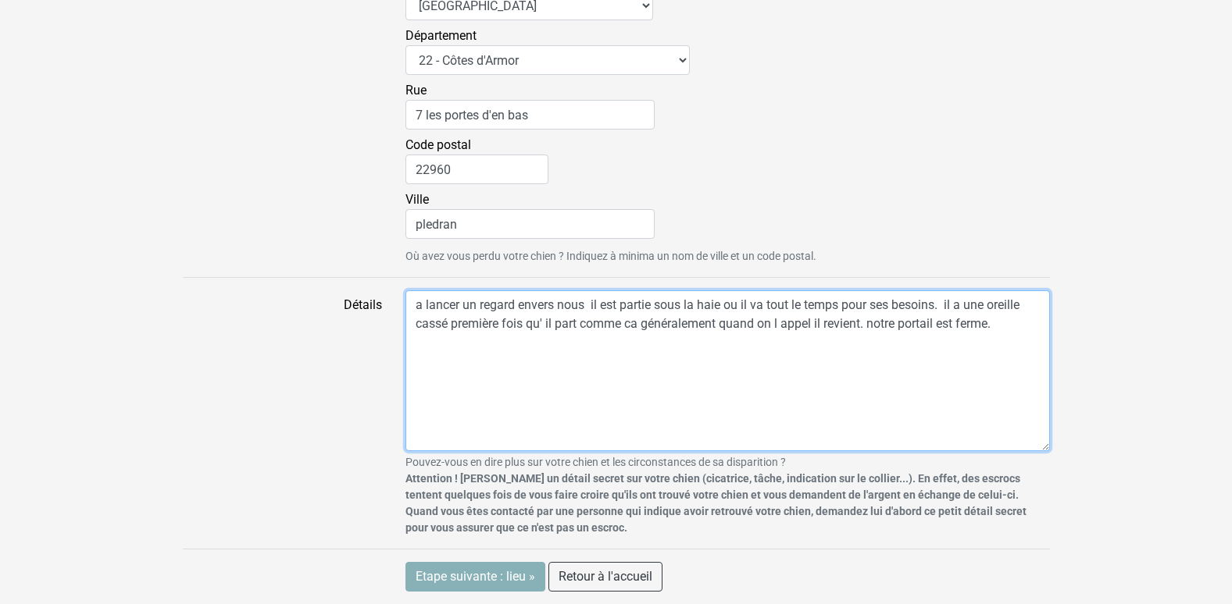
type textarea "a lancer un regard envers nous il est partie sous la haie ou il va tout le temp…"
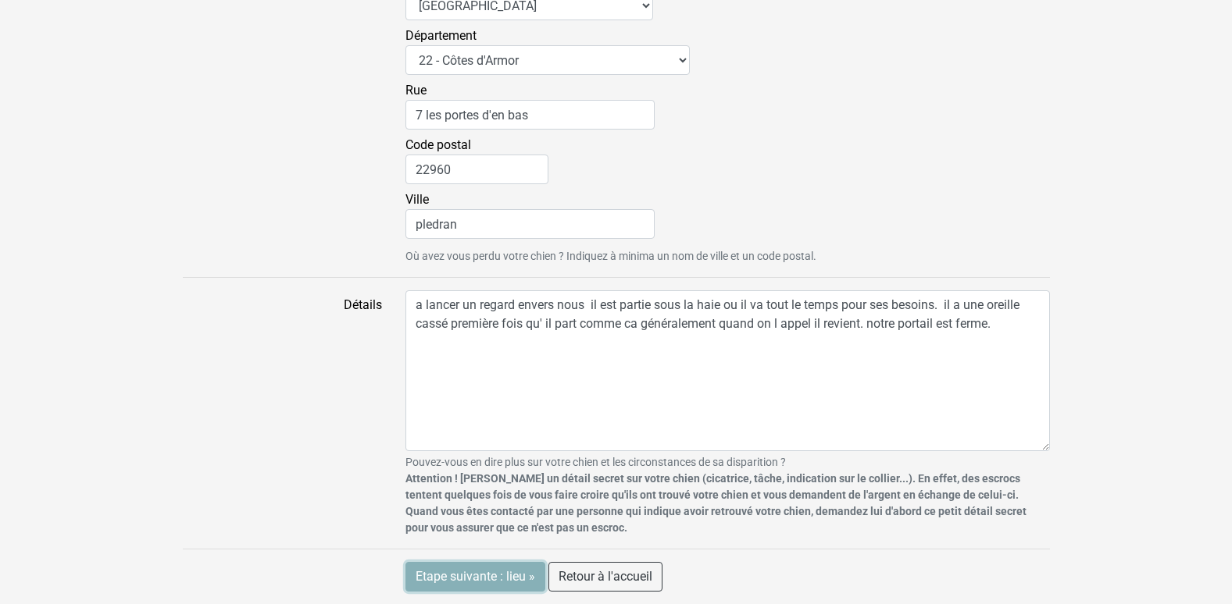
click at [508, 580] on input "Etape suivante : lieu »" at bounding box center [475, 577] width 140 height 30
